Goal: Transaction & Acquisition: Obtain resource

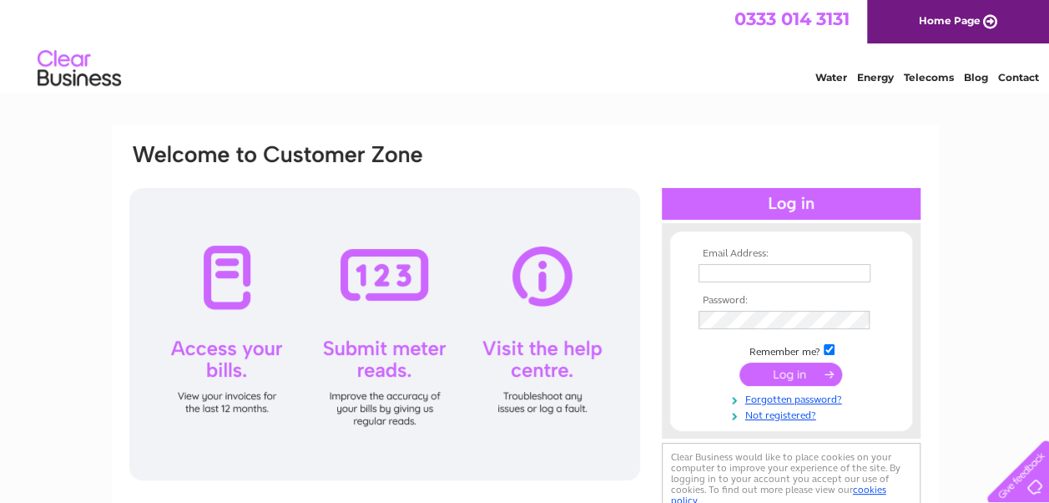
type input "hnl.canton@gmail.com"
drag, startPoint x: 826, startPoint y: 273, endPoint x: 441, endPoint y: 247, distance: 386.6
click at [441, 247] on div "Email Address: hnl.canton@gmail.com Password:" at bounding box center [525, 331] width 795 height 379
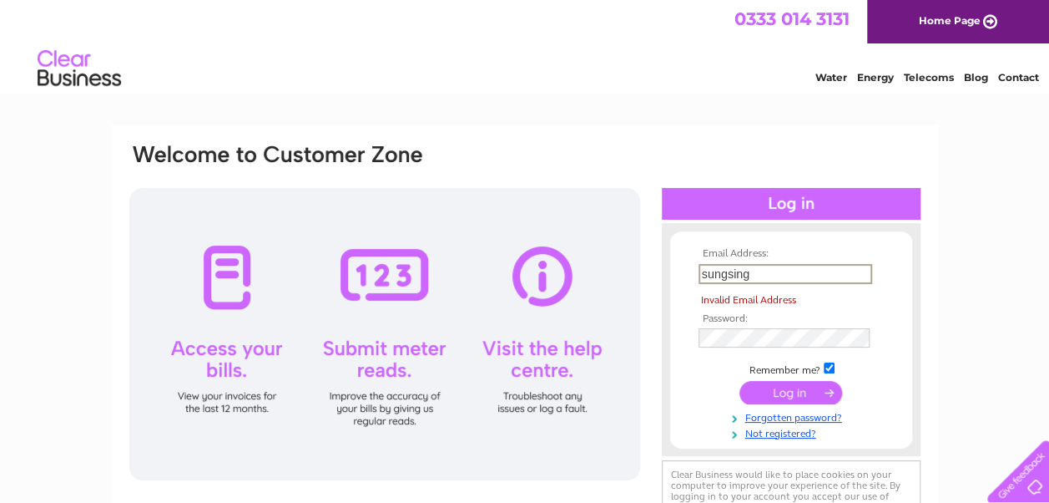
type input "sungsingltd@hotmail.com"
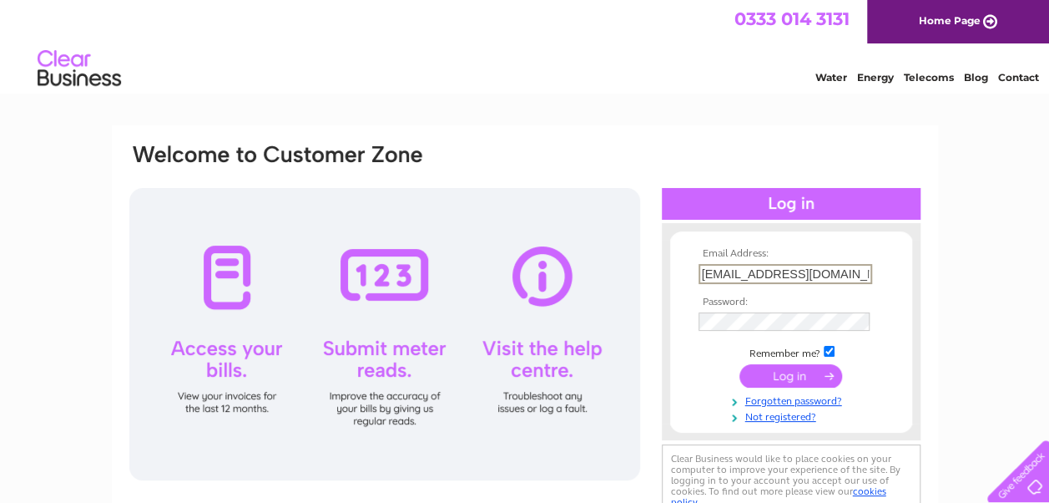
click at [780, 379] on input "submit" at bounding box center [791, 375] width 103 height 23
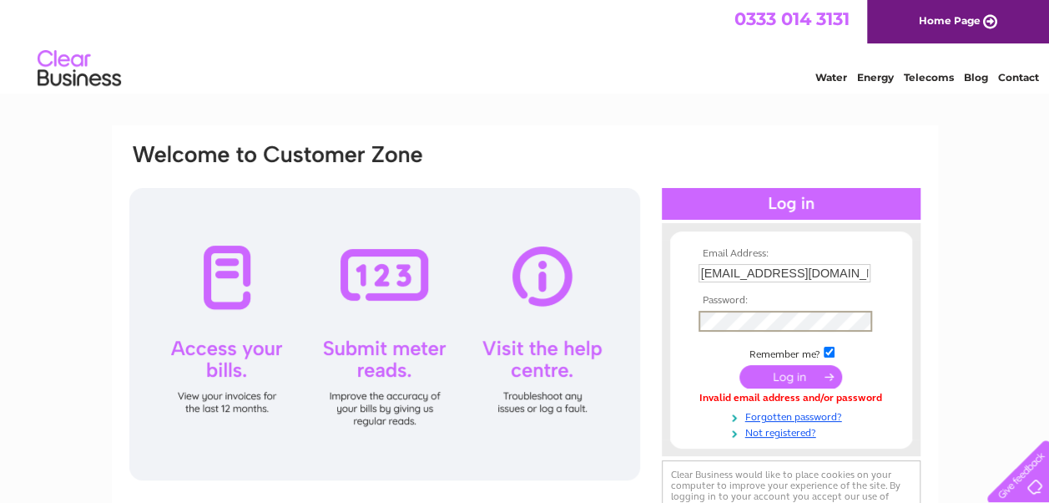
drag, startPoint x: 604, startPoint y: 343, endPoint x: 614, endPoint y: 346, distance: 11.1
click at [608, 344] on div at bounding box center [384, 334] width 511 height 292
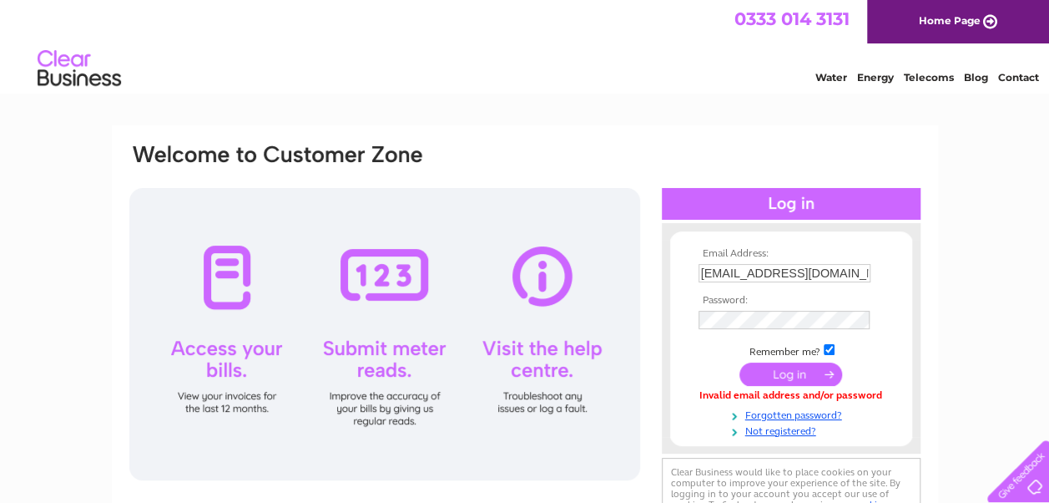
click at [749, 379] on input "submit" at bounding box center [791, 373] width 103 height 23
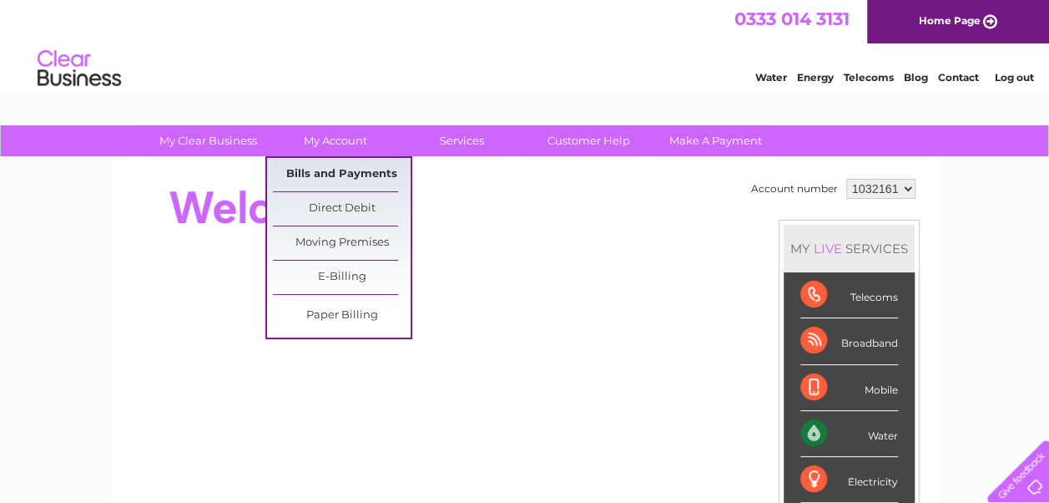
click at [309, 175] on link "Bills and Payments" at bounding box center [342, 174] width 138 height 33
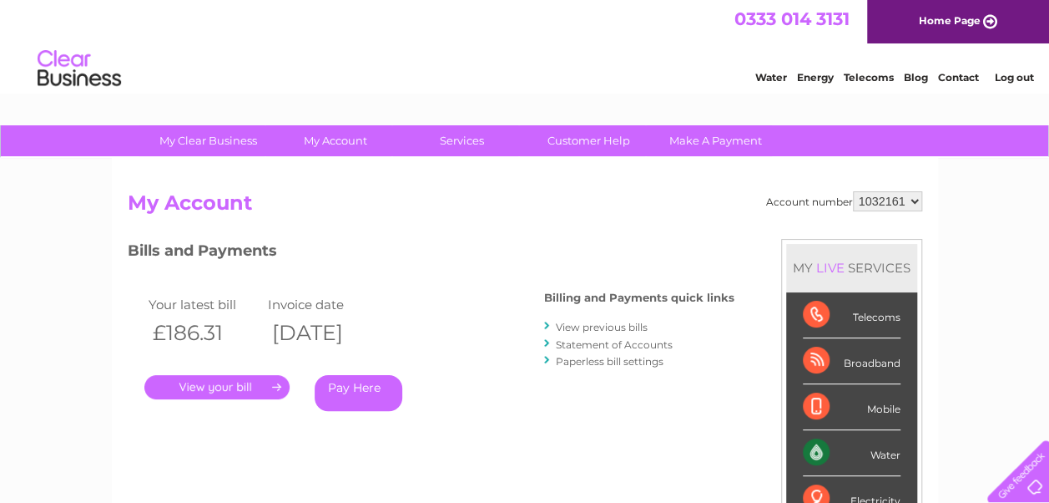
click at [589, 331] on link "View previous bills" at bounding box center [602, 327] width 92 height 13
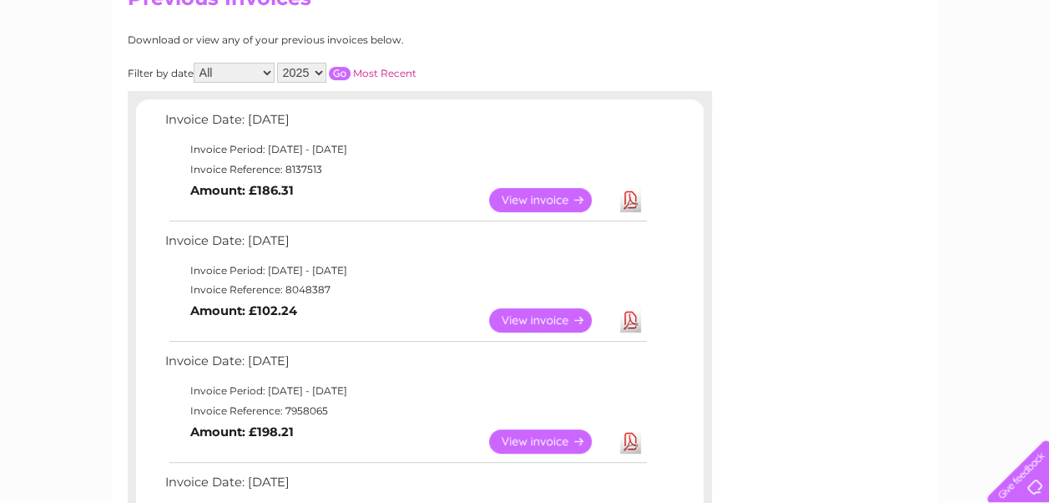
scroll to position [227, 0]
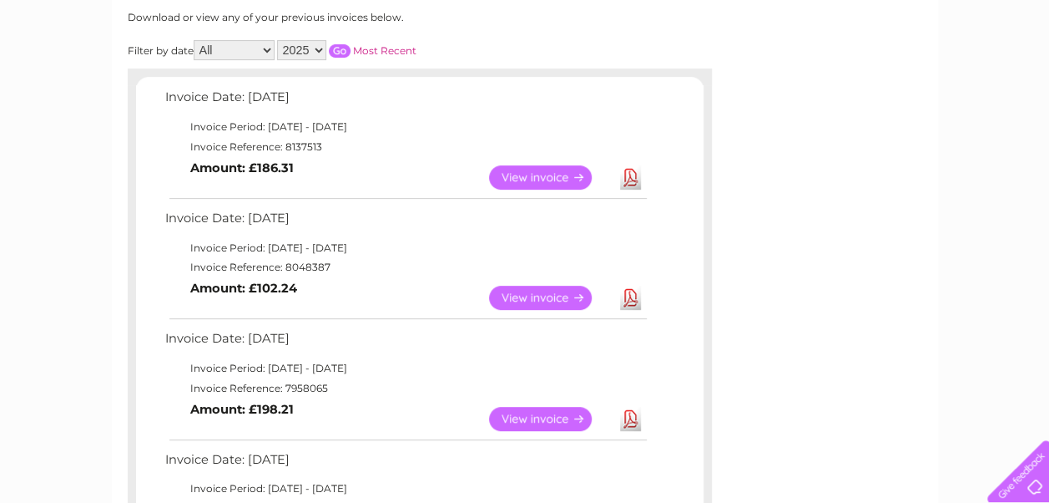
click at [629, 177] on link "Download" at bounding box center [630, 177] width 21 height 24
click at [426, 395] on td "Invoice Reference: 7958065" at bounding box center [405, 388] width 488 height 20
click at [573, 299] on link "View" at bounding box center [550, 298] width 123 height 24
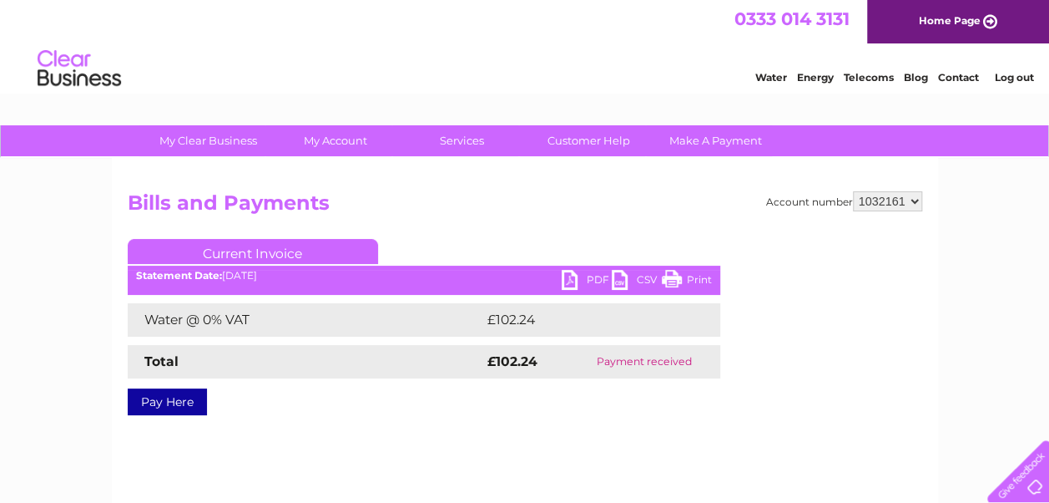
click at [584, 282] on link "PDF" at bounding box center [587, 282] width 50 height 24
drag, startPoint x: 598, startPoint y: 449, endPoint x: 589, endPoint y: 426, distance: 24.8
click at [598, 449] on div "Account number 1032161 Bills and Payments Current Invoice PDF CSV Print £102.24" at bounding box center [525, 392] width 826 height 468
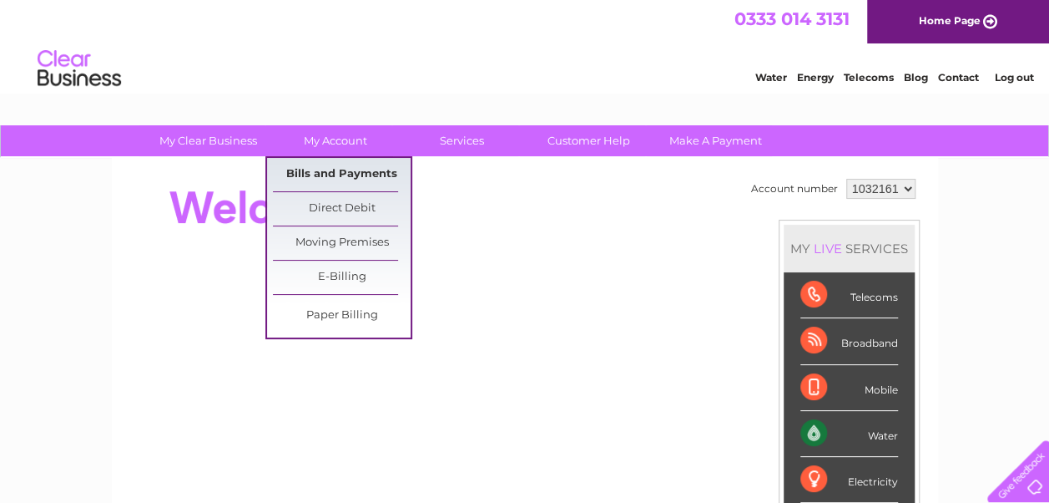
click at [341, 182] on link "Bills and Payments" at bounding box center [342, 174] width 138 height 33
click at [332, 174] on link "Bills and Payments" at bounding box center [342, 174] width 138 height 33
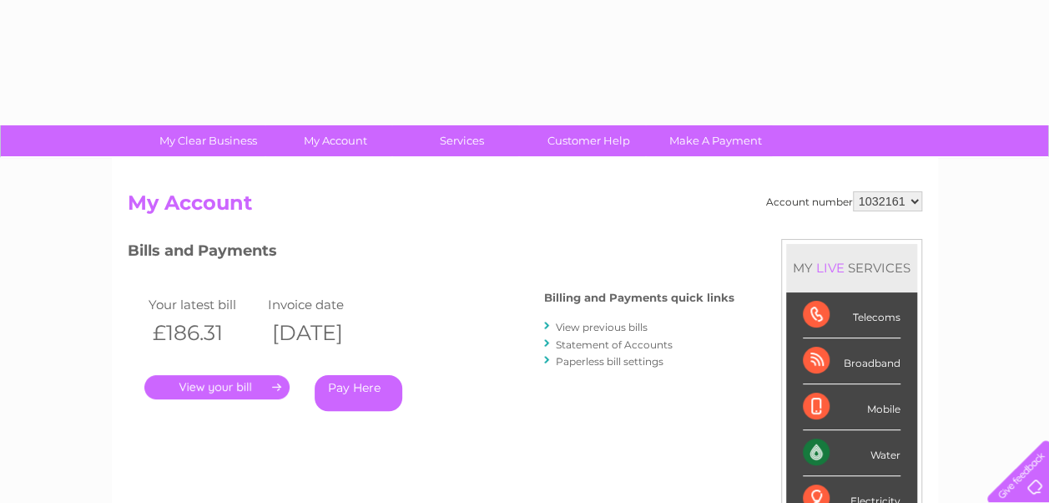
click at [553, 323] on li "View previous bills" at bounding box center [639, 326] width 190 height 17
click at [571, 324] on link "View previous bills" at bounding box center [602, 327] width 92 height 13
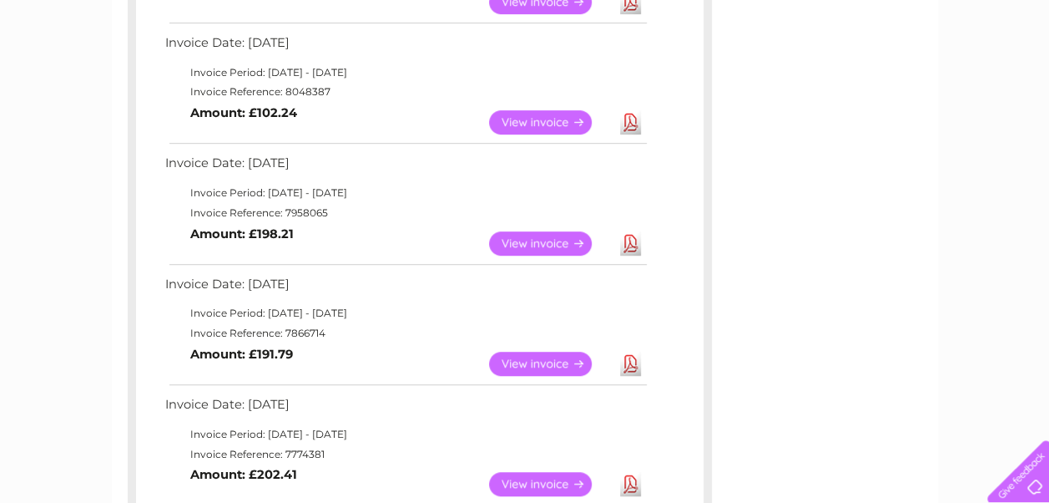
scroll to position [418, 0]
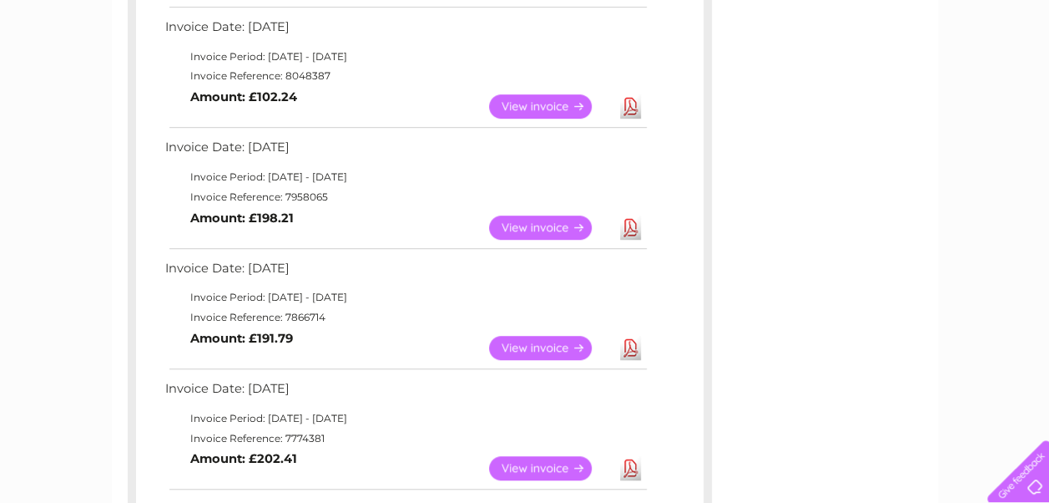
click at [637, 220] on link "Download" at bounding box center [630, 227] width 21 height 24
click at [626, 352] on link "Download" at bounding box center [630, 348] width 21 height 24
click at [533, 189] on td "Invoice Reference: 7958065" at bounding box center [405, 197] width 488 height 20
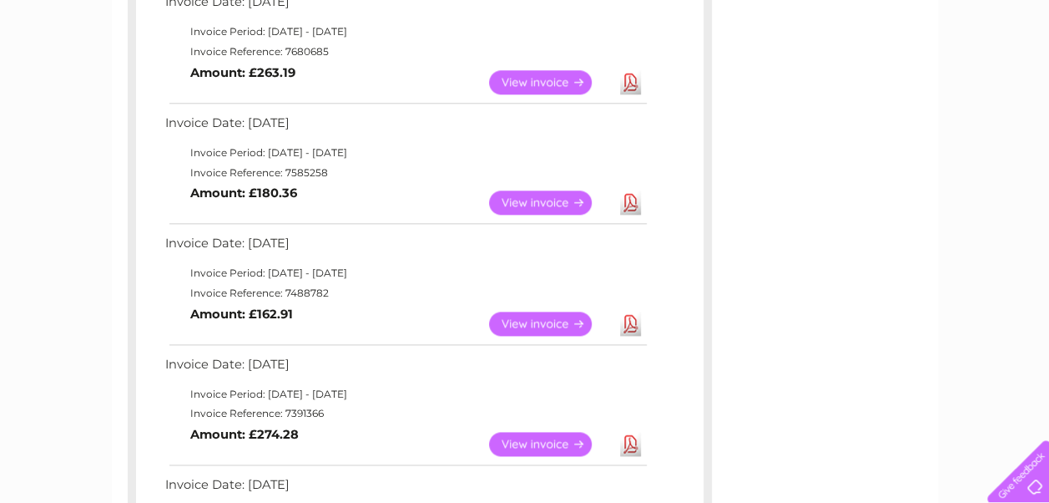
scroll to position [927, 0]
